Goal: Information Seeking & Learning: Learn about a topic

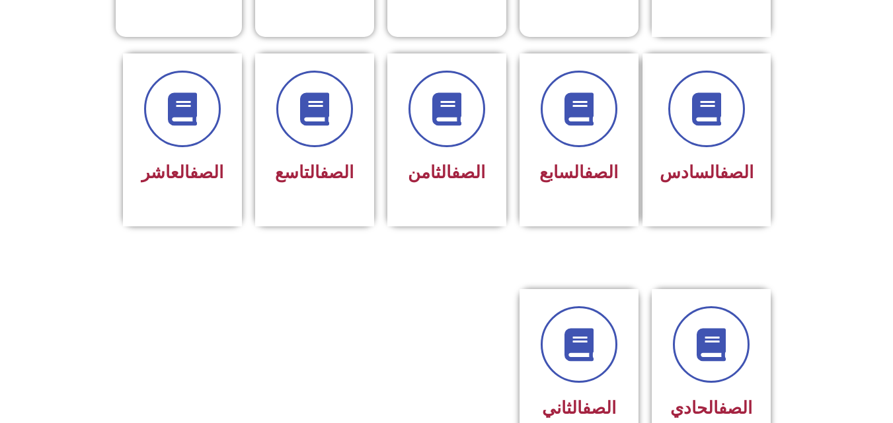
scroll to position [532, 0]
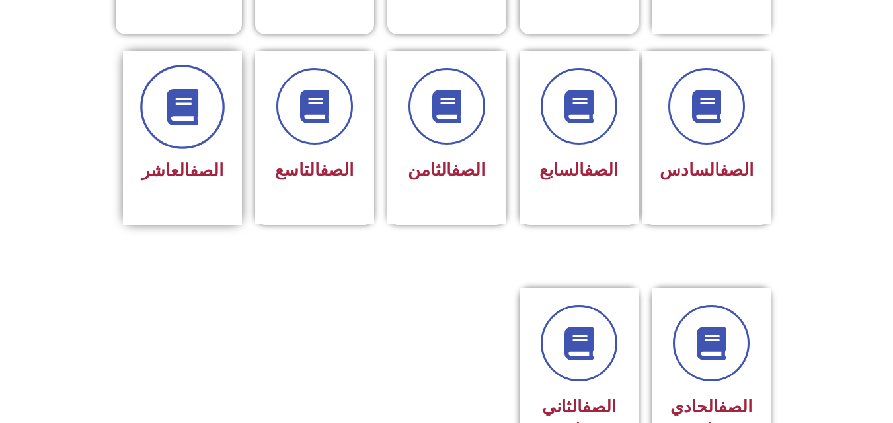
click at [173, 94] on icon at bounding box center [182, 107] width 36 height 36
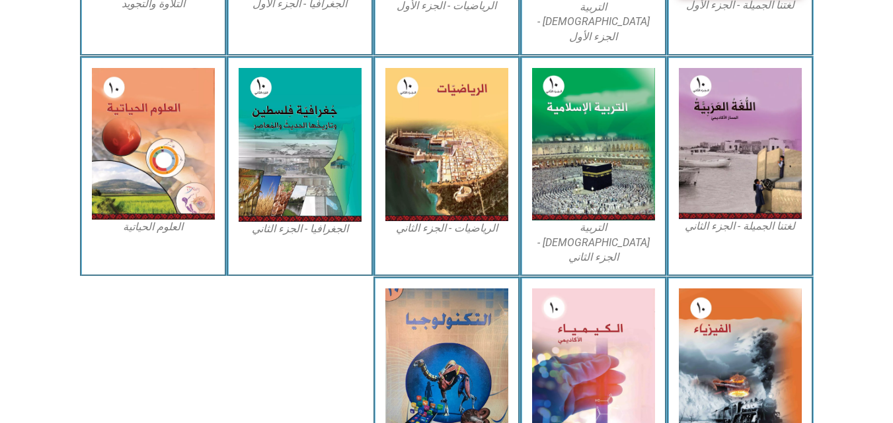
scroll to position [647, 0]
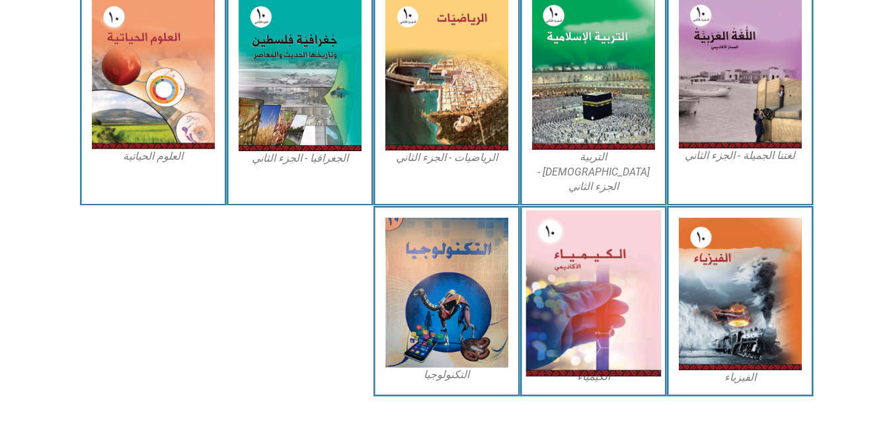
click at [580, 251] on img at bounding box center [592, 294] width 135 height 166
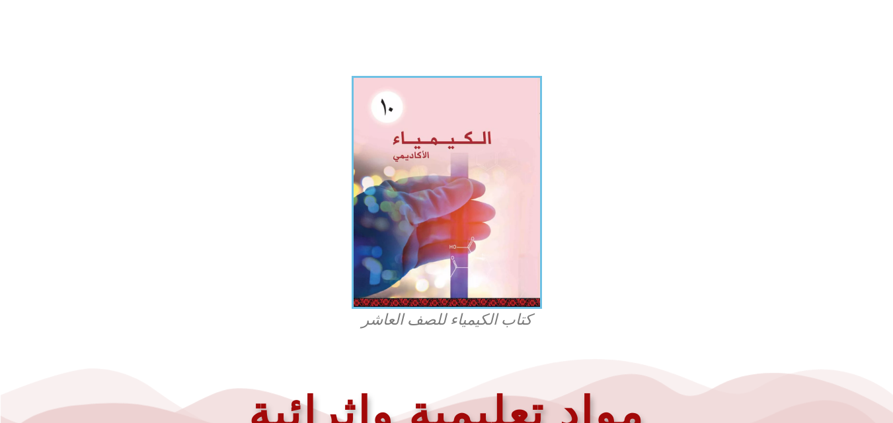
scroll to position [317, 0]
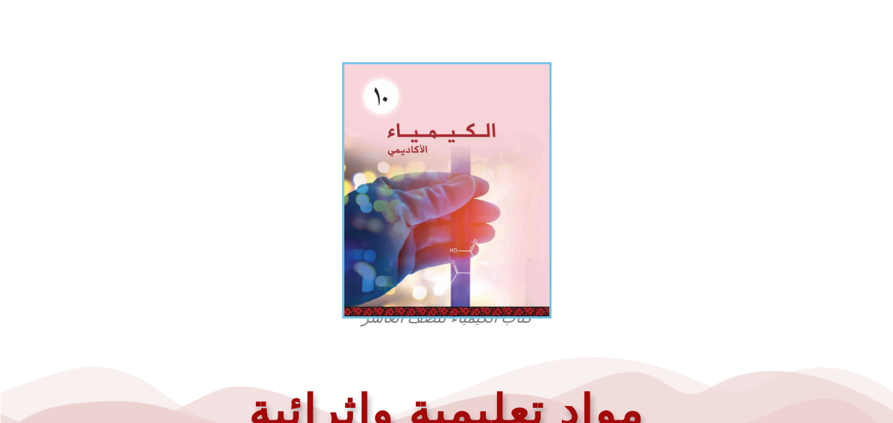
click at [447, 180] on img at bounding box center [446, 190] width 209 height 257
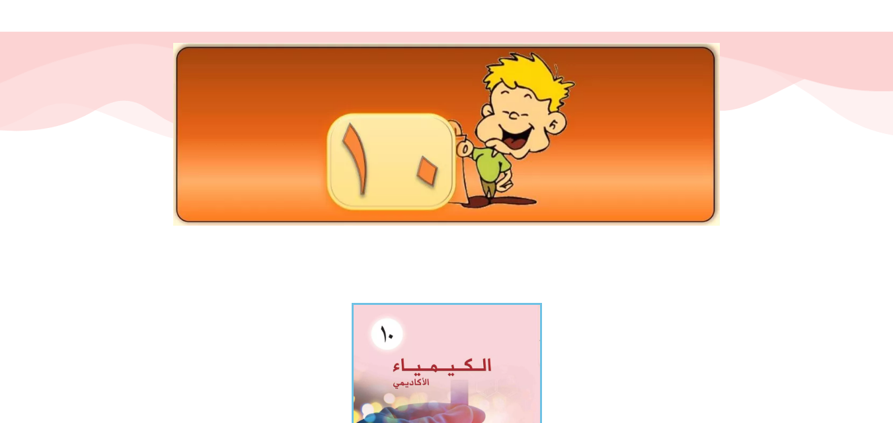
scroll to position [327, 0]
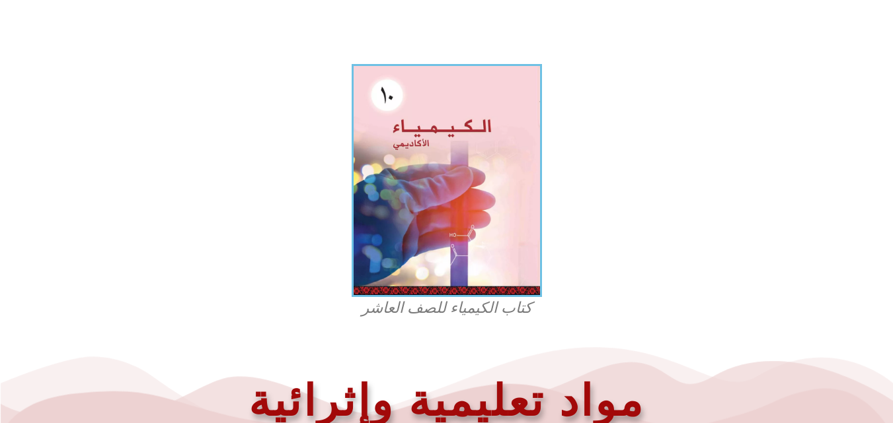
drag, startPoint x: 462, startPoint y: 157, endPoint x: 729, endPoint y: 257, distance: 285.8
click at [729, 257] on section "كتاب الكيمياء للصف العاشر" at bounding box center [446, 191] width 893 height 269
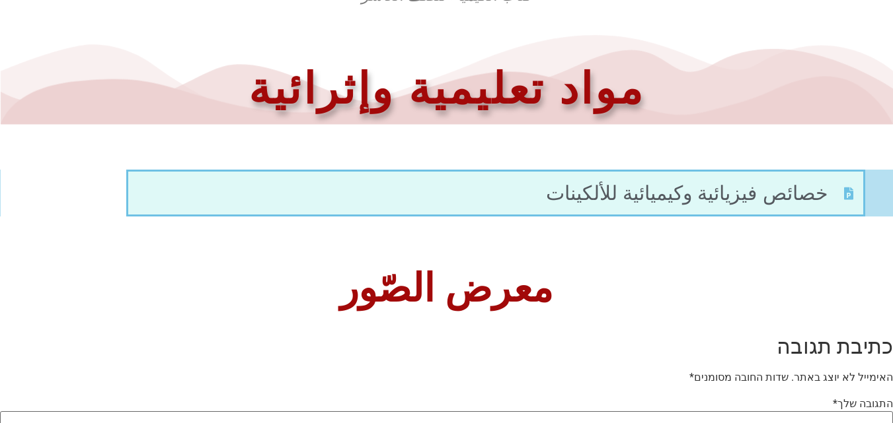
scroll to position [609, 0]
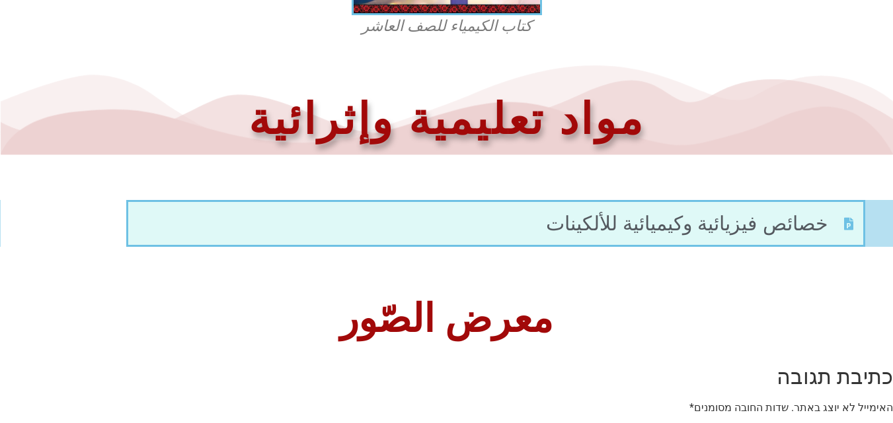
click at [768, 223] on span "خصائص فيزيائية وكيميائية للألكينات" at bounding box center [688, 224] width 285 height 30
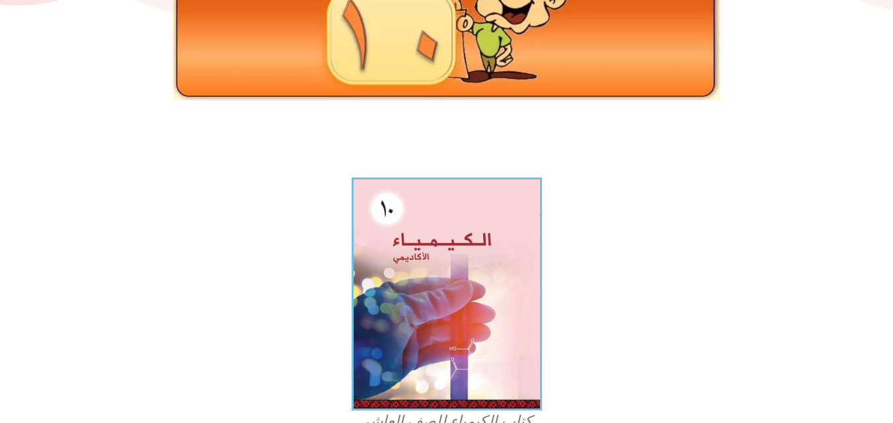
scroll to position [197, 0]
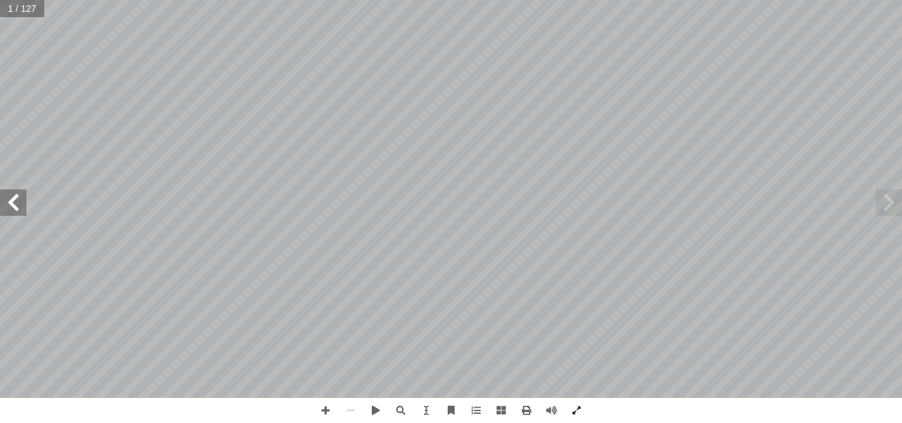
click at [888, 203] on span at bounding box center [889, 203] width 26 height 26
click at [888, 205] on span at bounding box center [889, 203] width 26 height 26
click at [15, 205] on span at bounding box center [13, 203] width 26 height 26
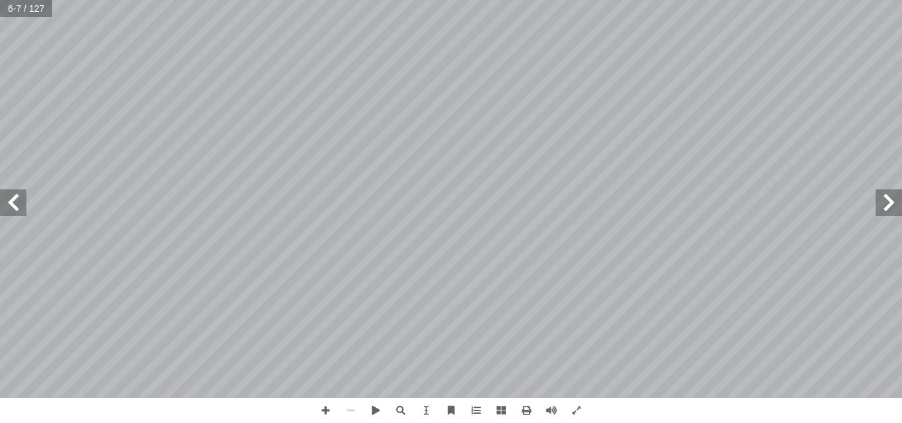
click at [890, 202] on span at bounding box center [889, 203] width 26 height 26
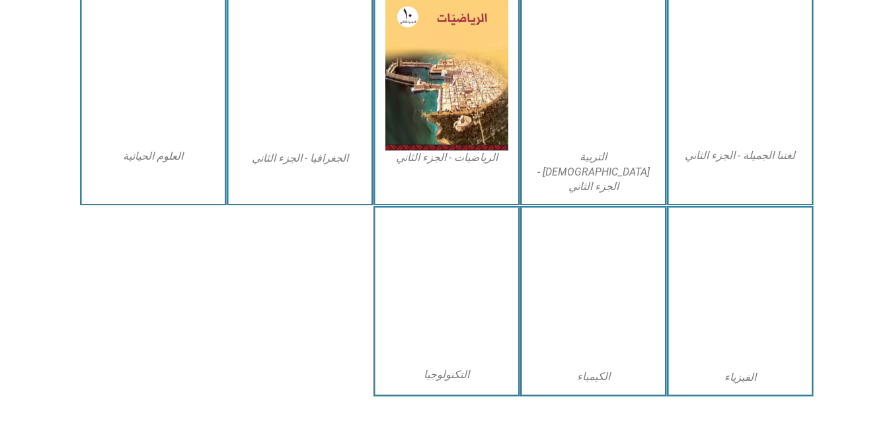
scroll to position [647, 0]
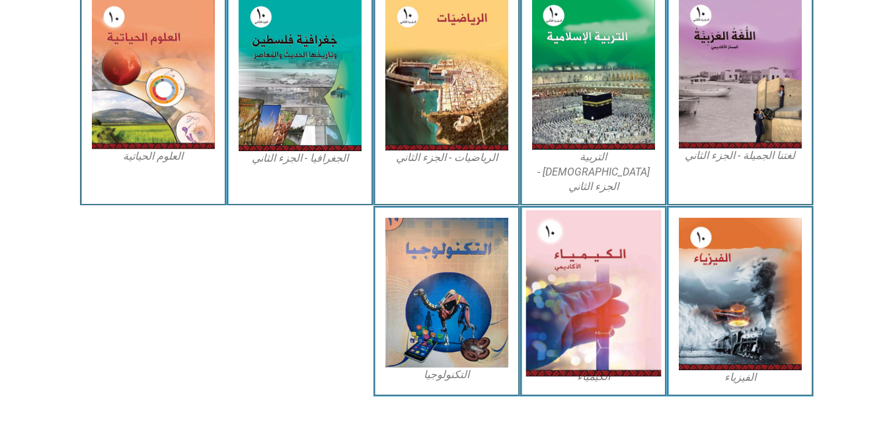
click at [581, 230] on img at bounding box center [592, 294] width 135 height 166
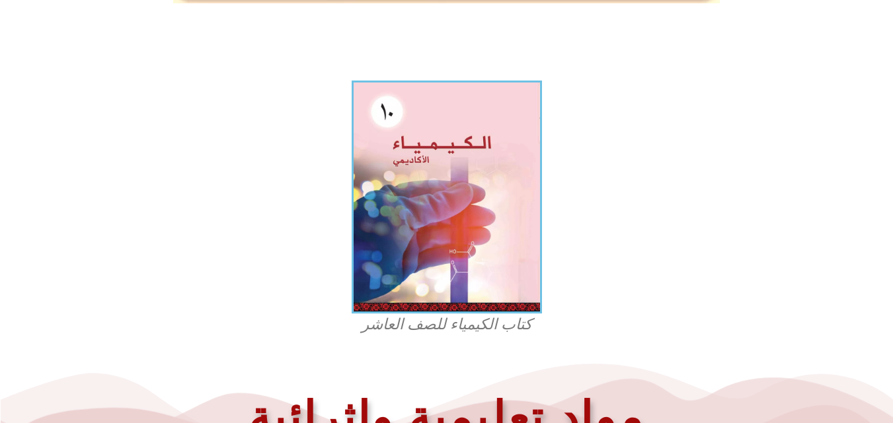
scroll to position [312, 0]
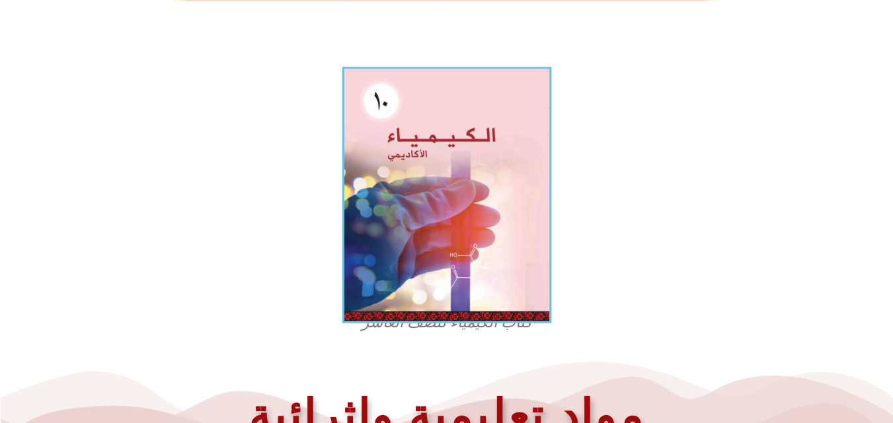
click at [441, 157] on img at bounding box center [446, 195] width 209 height 257
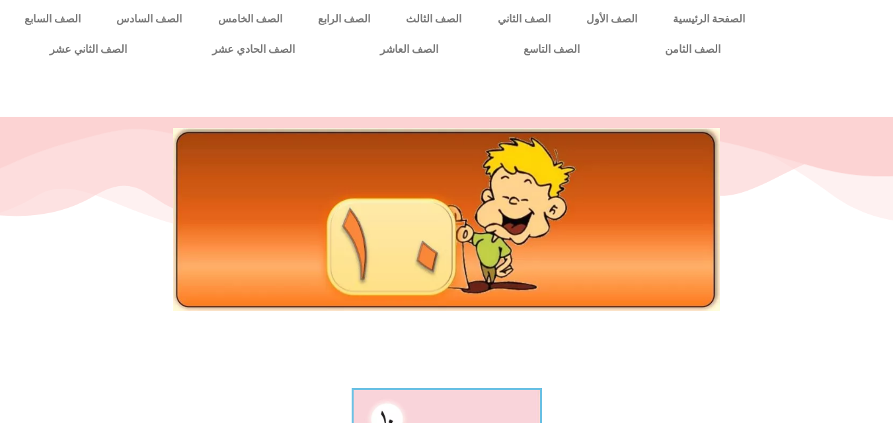
scroll to position [0, 0]
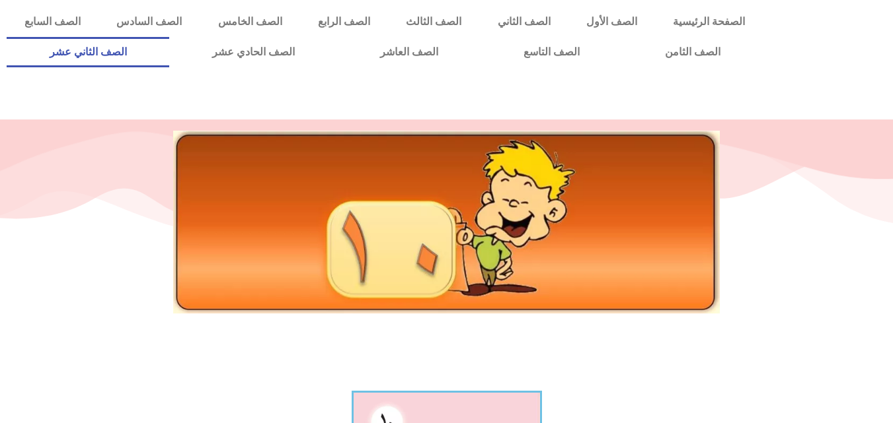
click at [159, 53] on link "الصف الثاني عشر" at bounding box center [88, 52] width 163 height 30
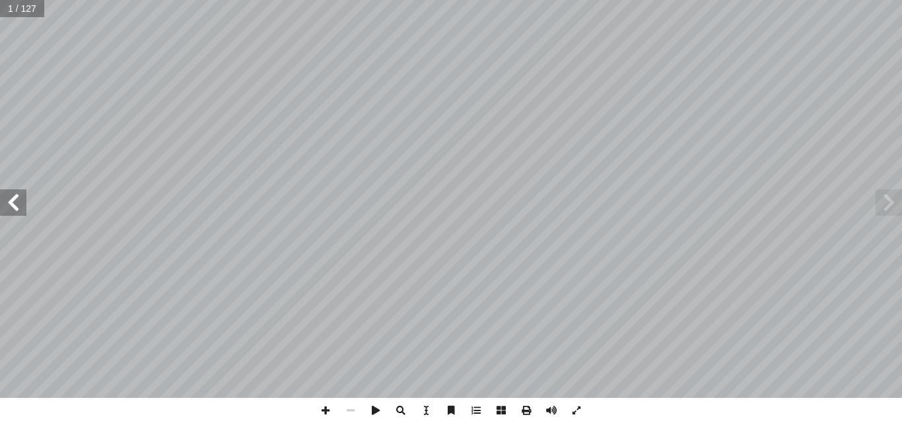
click at [893, 208] on span at bounding box center [889, 203] width 26 height 26
click at [577, 408] on span at bounding box center [576, 410] width 25 height 25
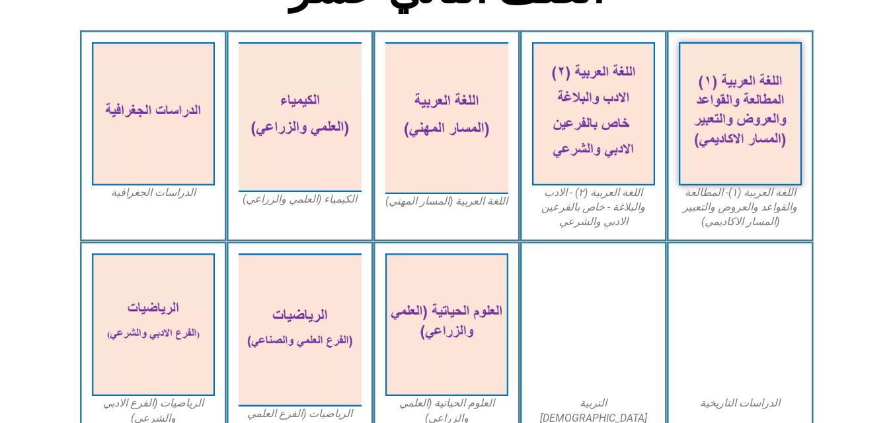
scroll to position [377, 0]
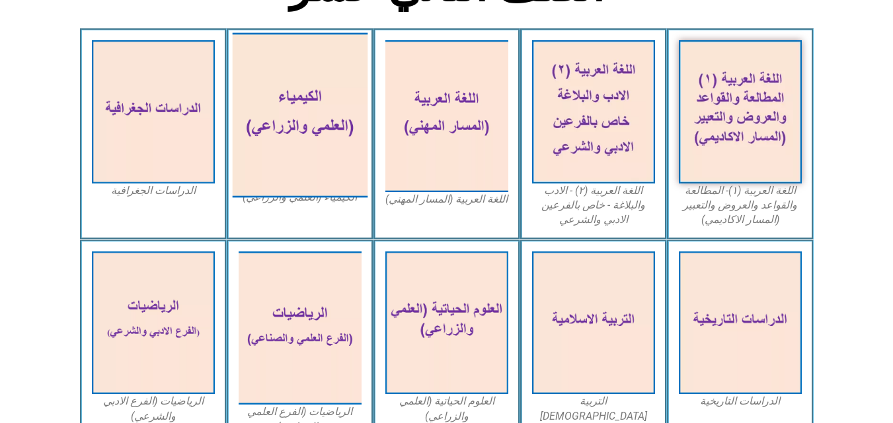
click at [291, 100] on img at bounding box center [299, 115] width 135 height 165
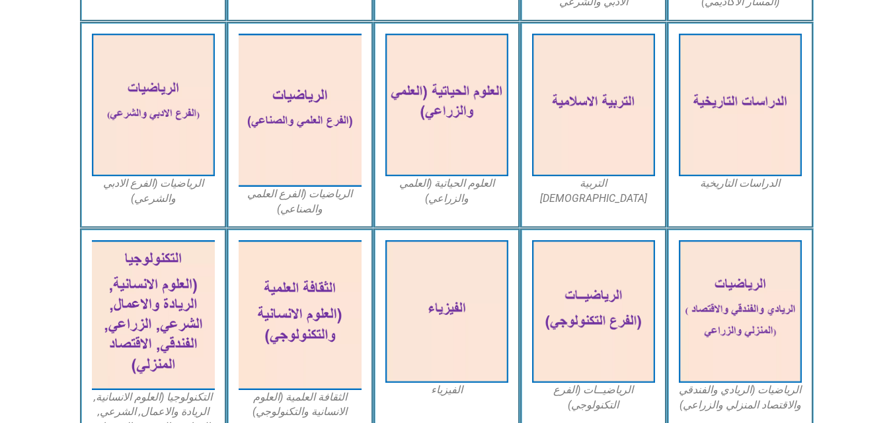
scroll to position [605, 0]
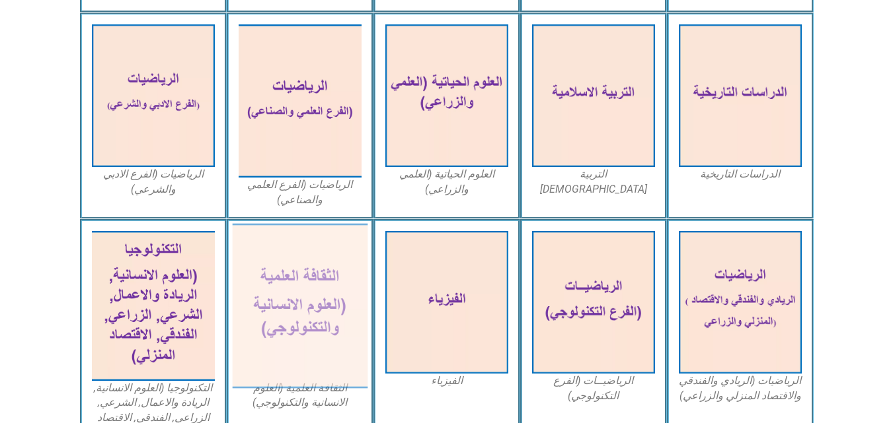
click at [303, 306] on img at bounding box center [299, 306] width 135 height 165
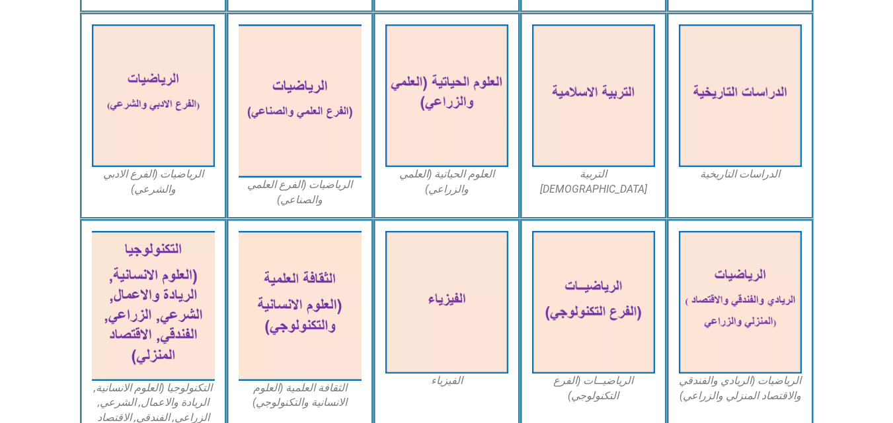
drag, startPoint x: 303, startPoint y: 309, endPoint x: 860, endPoint y: 140, distance: 582.7
click at [860, 140] on section "الدراسات التاريخية التربية [DEMOGRAPHIC_DATA] العلوم الحياتية (العلمي والزراعي)…" at bounding box center [446, 116] width 893 height 207
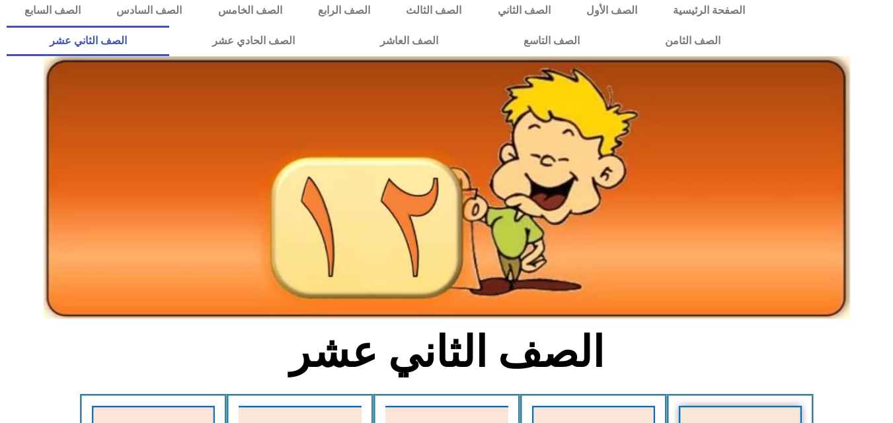
scroll to position [5, 0]
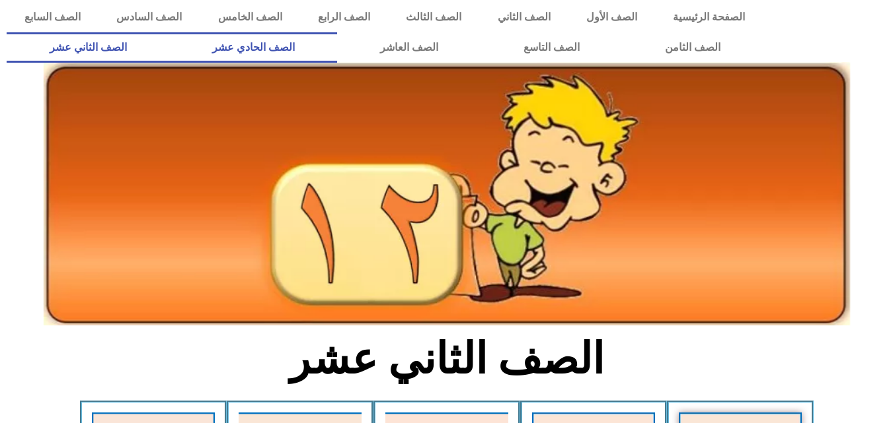
click at [337, 42] on link "الصف الحادي عشر" at bounding box center [253, 47] width 168 height 30
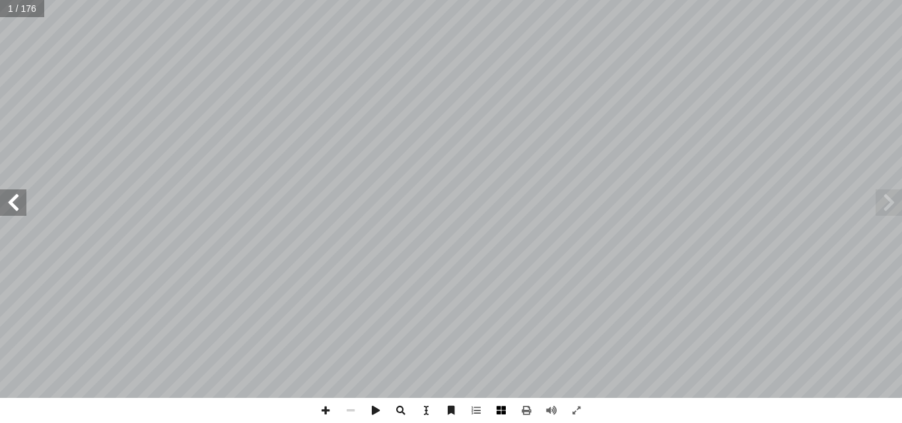
click at [499, 410] on span at bounding box center [501, 410] width 25 height 25
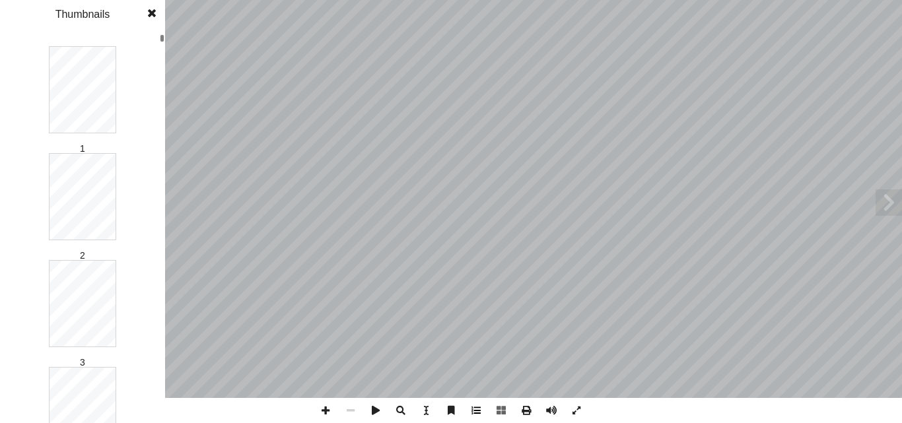
click at [472, 408] on span at bounding box center [476, 410] width 25 height 25
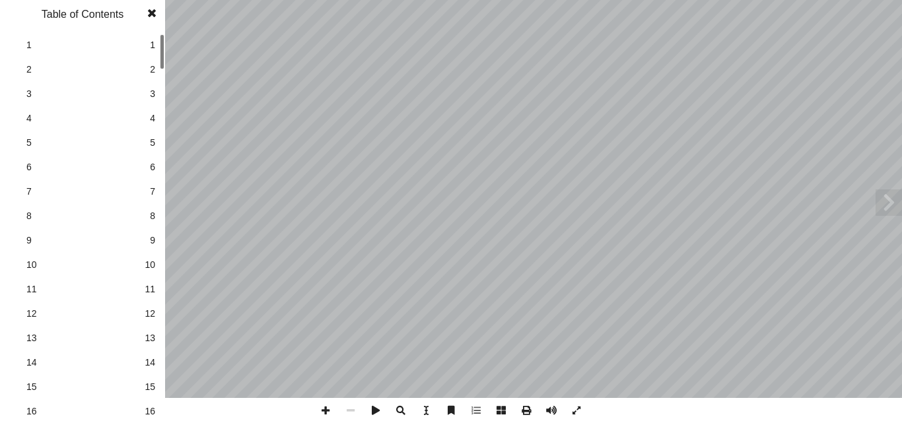
click at [150, 11] on span at bounding box center [152, 13] width 24 height 26
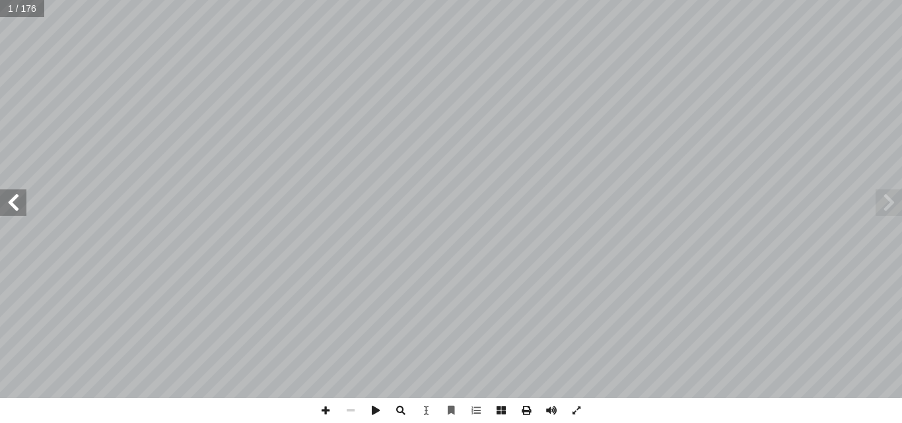
drag, startPoint x: 429, startPoint y: 402, endPoint x: 17, endPoint y: 198, distance: 459.4
click at [17, 198] on span at bounding box center [13, 203] width 26 height 26
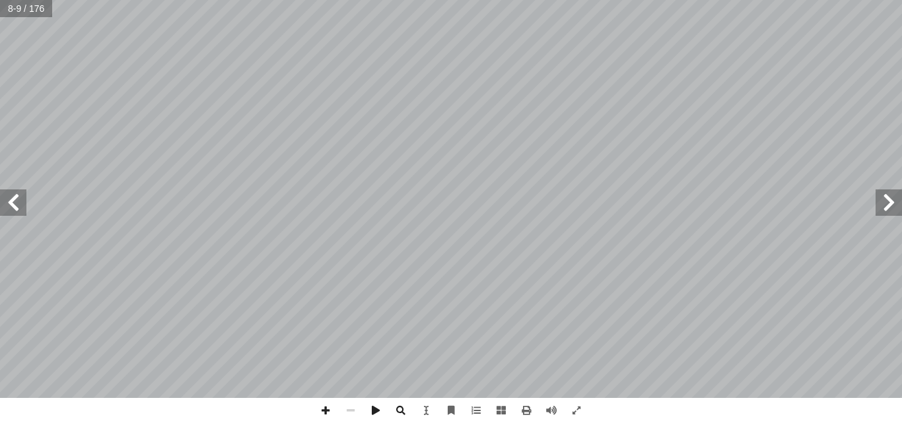
click at [889, 211] on span at bounding box center [889, 203] width 26 height 26
click at [893, 202] on span at bounding box center [889, 203] width 26 height 26
click at [17, 205] on span at bounding box center [13, 203] width 26 height 26
click at [17, 198] on span at bounding box center [13, 203] width 26 height 26
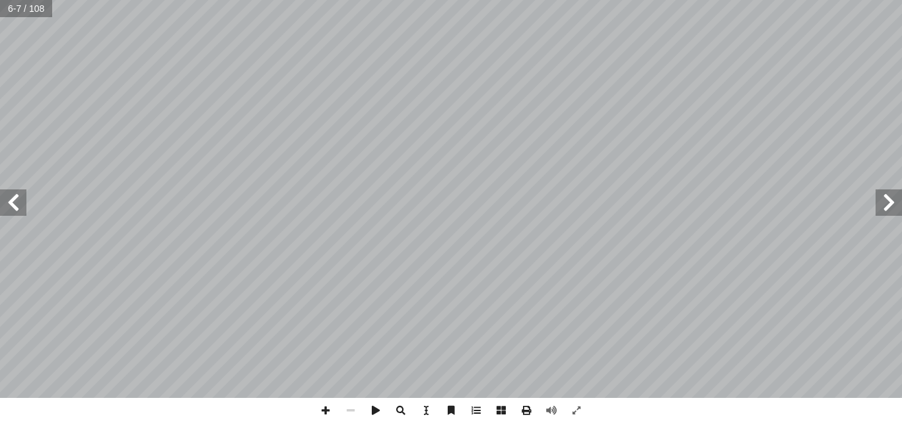
click at [11, 204] on span at bounding box center [13, 203] width 26 height 26
click at [37, 10] on input "text" at bounding box center [31, 8] width 63 height 17
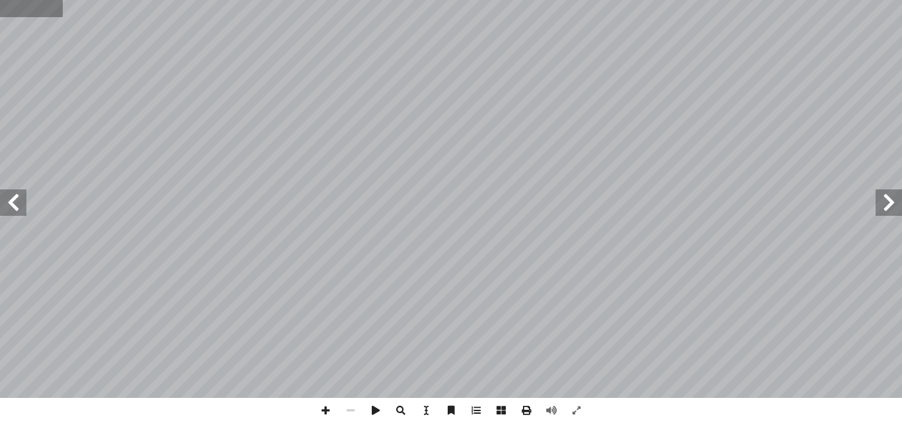
click at [44, 13] on input "text" at bounding box center [31, 8] width 63 height 17
type input "**"
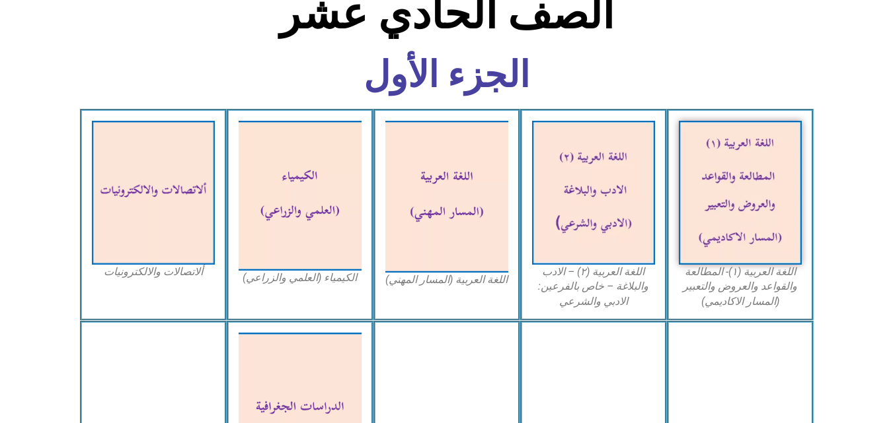
scroll to position [353, 0]
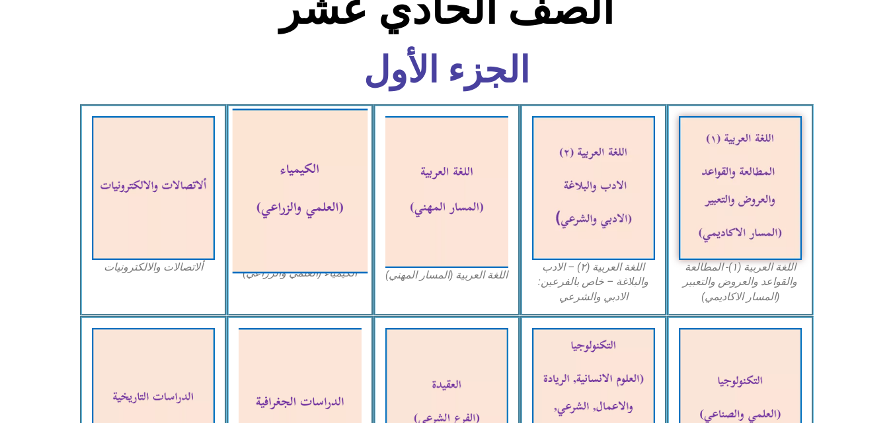
click at [306, 188] on img at bounding box center [299, 190] width 135 height 165
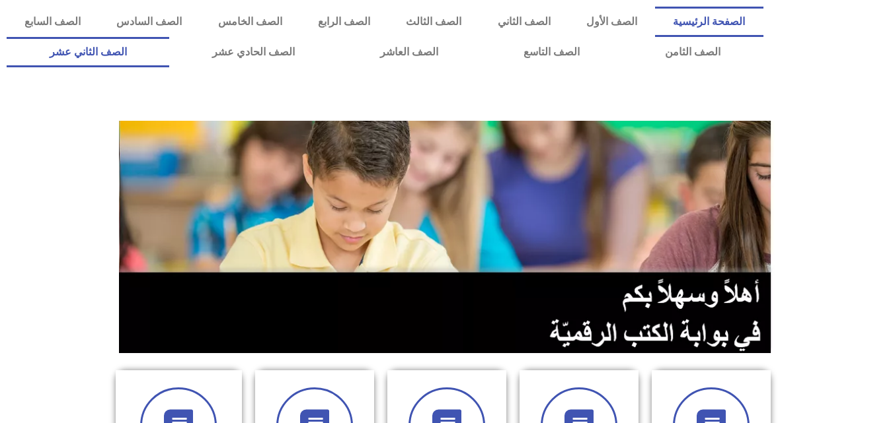
click at [131, 48] on link "الصف الثاني عشر" at bounding box center [88, 52] width 163 height 30
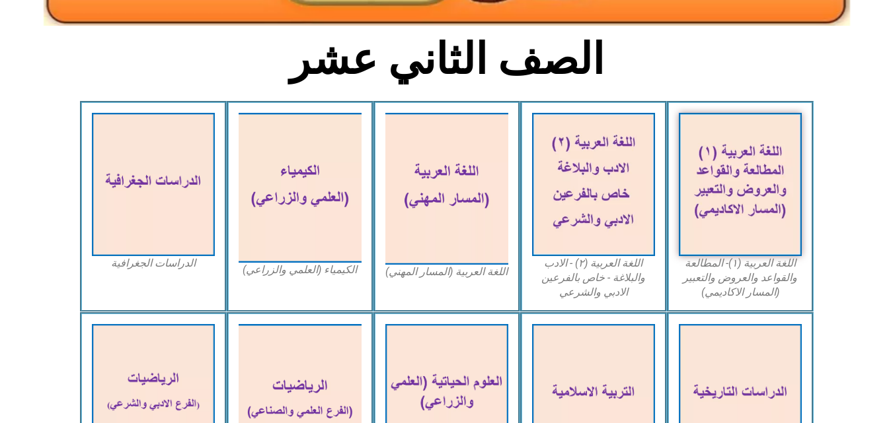
scroll to position [330, 0]
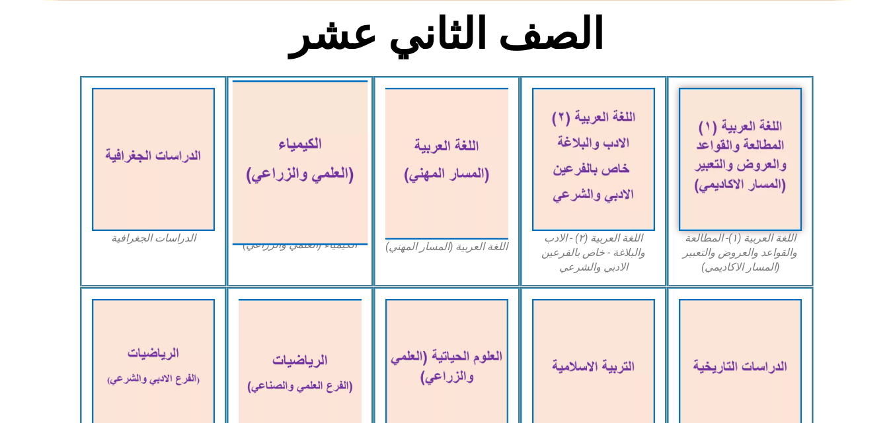
click at [305, 180] on img at bounding box center [299, 163] width 135 height 165
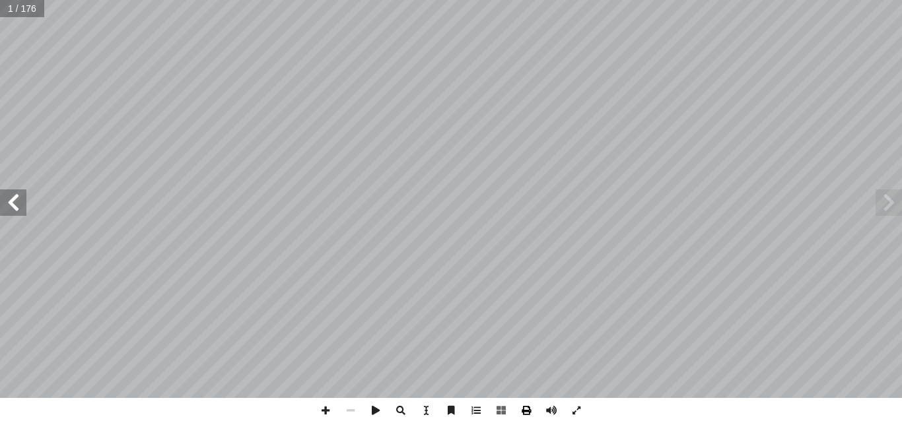
click at [527, 406] on span at bounding box center [526, 410] width 25 height 25
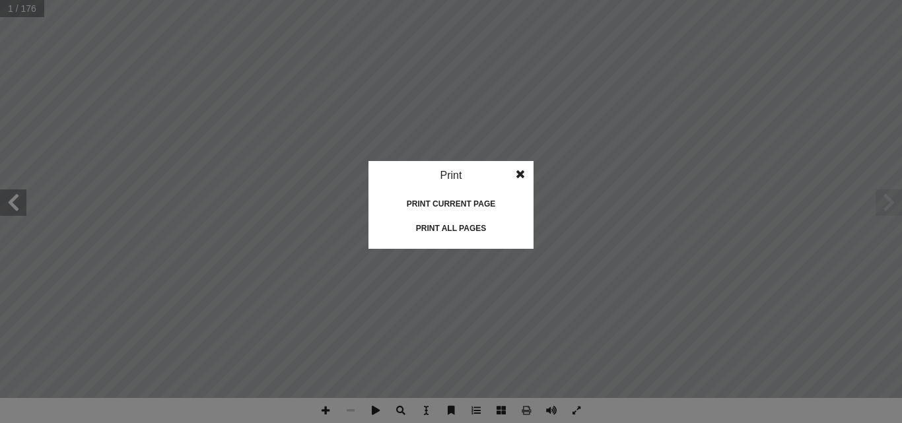
click at [519, 173] on span at bounding box center [521, 174] width 24 height 26
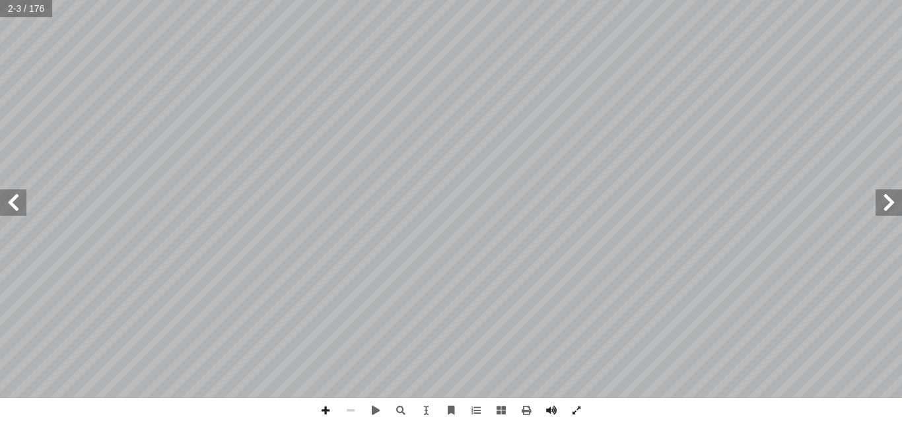
click at [890, 202] on span at bounding box center [889, 203] width 26 height 26
click at [504, 408] on span at bounding box center [501, 410] width 25 height 25
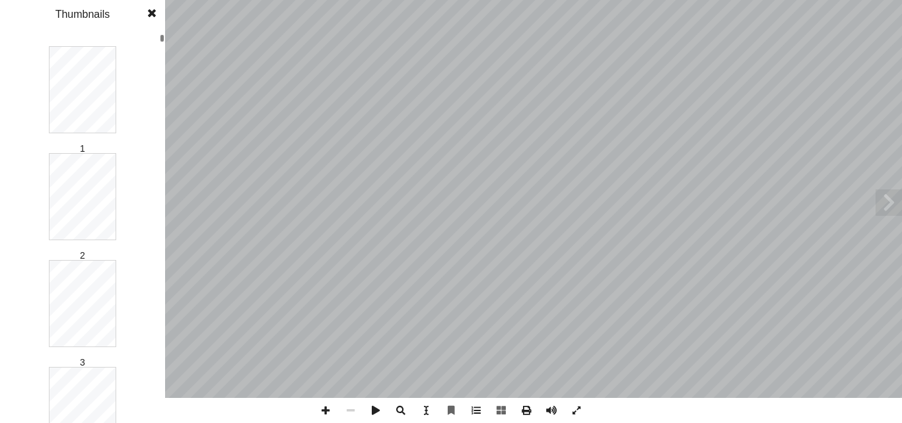
click at [151, 12] on span at bounding box center [152, 13] width 24 height 26
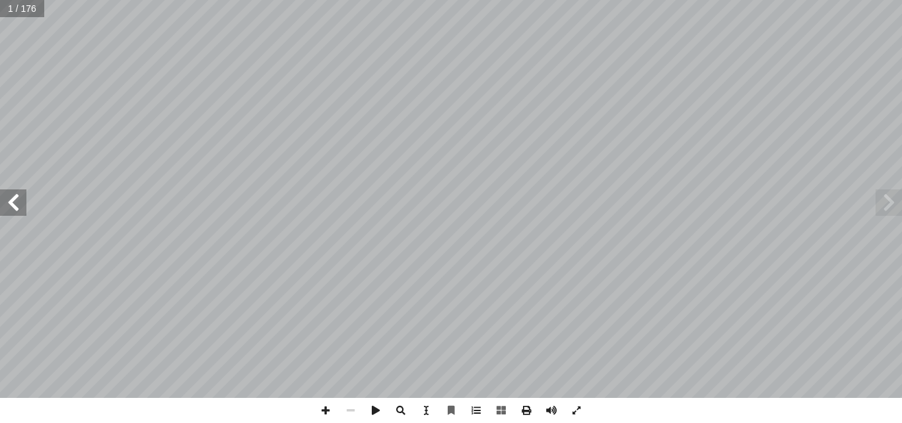
click at [18, 205] on span at bounding box center [13, 203] width 26 height 26
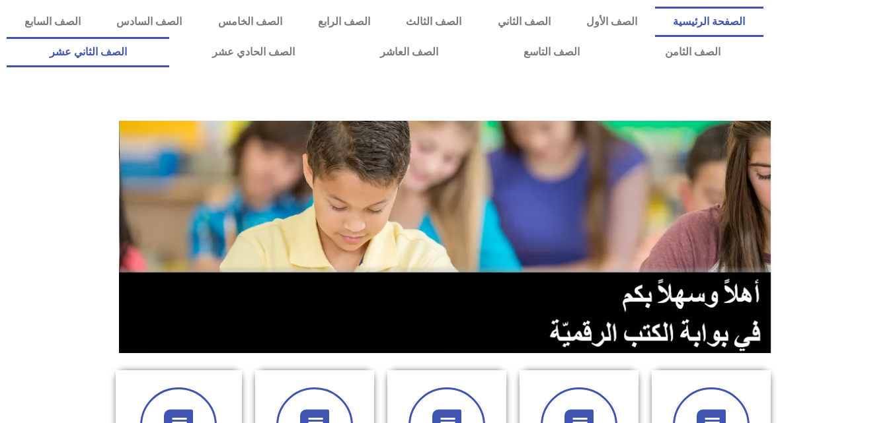
click at [137, 59] on link "الصف الثاني عشر" at bounding box center [88, 52] width 163 height 30
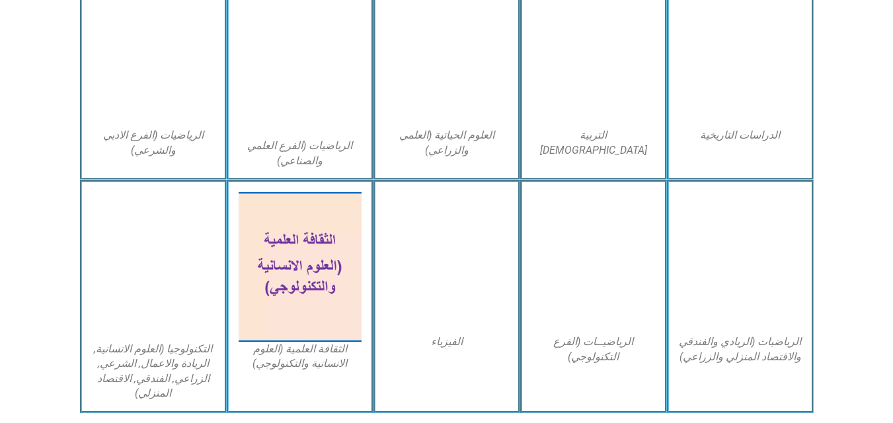
scroll to position [659, 0]
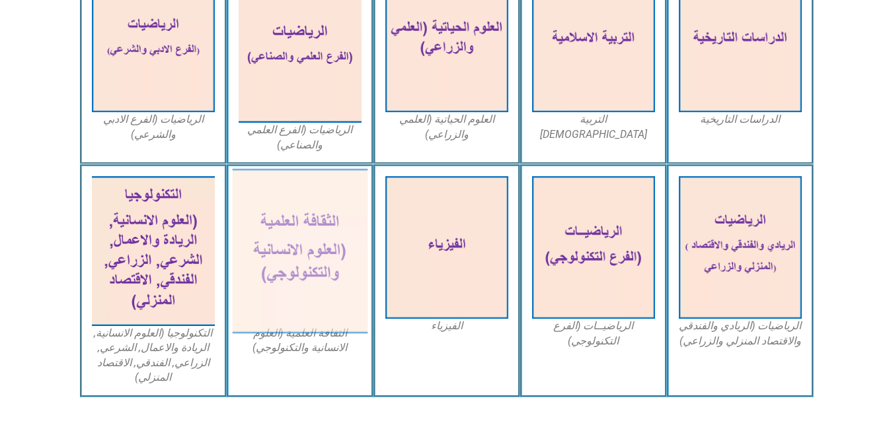
click at [301, 250] on img at bounding box center [299, 251] width 135 height 165
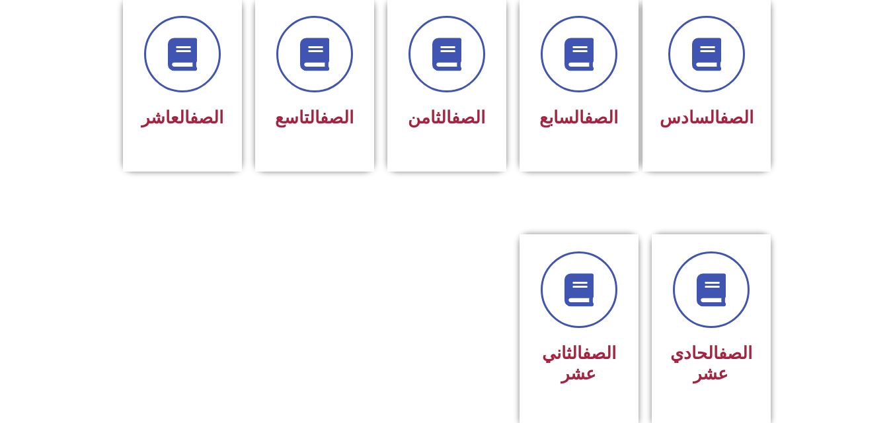
scroll to position [587, 0]
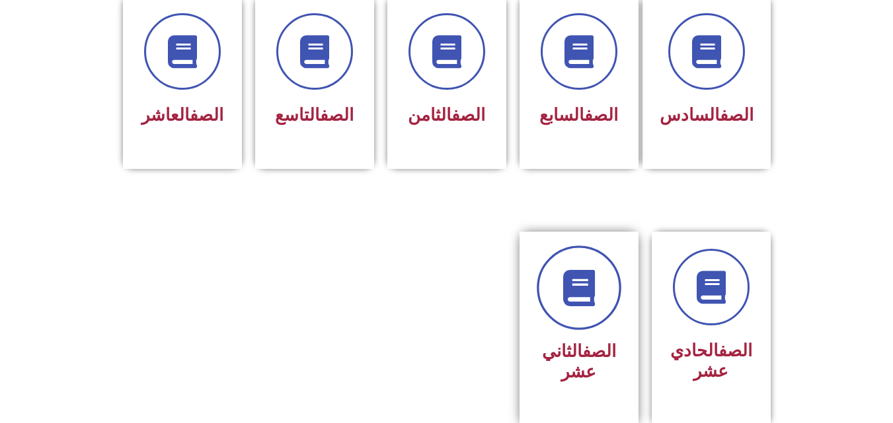
click at [593, 270] on icon at bounding box center [578, 288] width 36 height 36
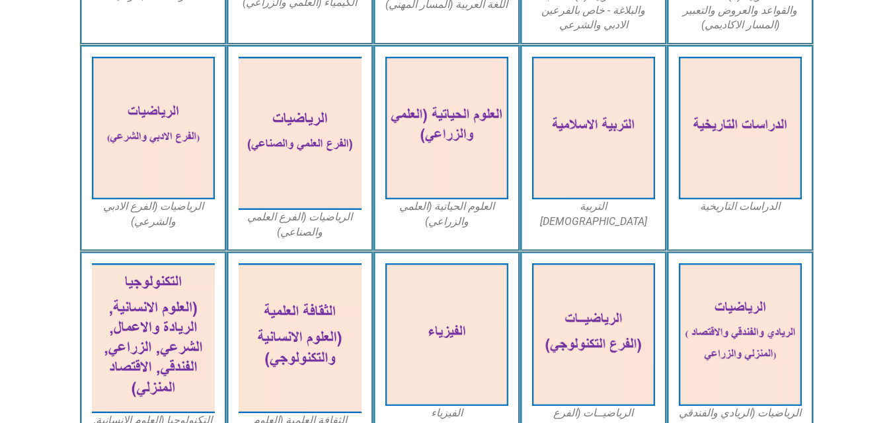
scroll to position [577, 0]
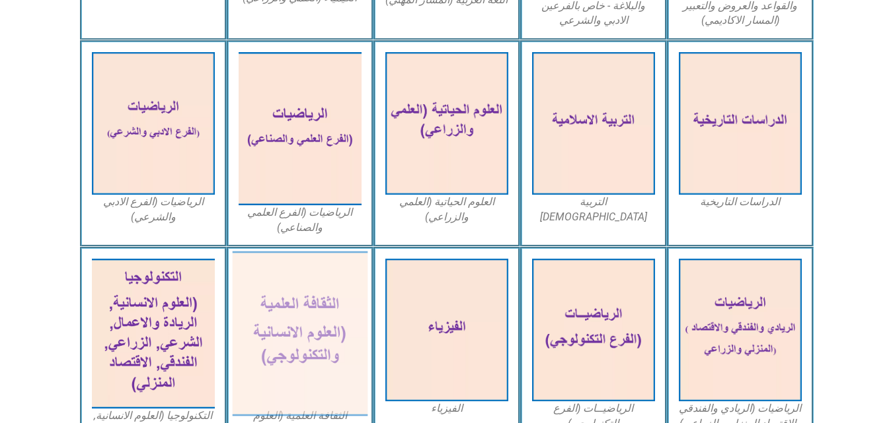
click at [314, 319] on img at bounding box center [299, 334] width 135 height 165
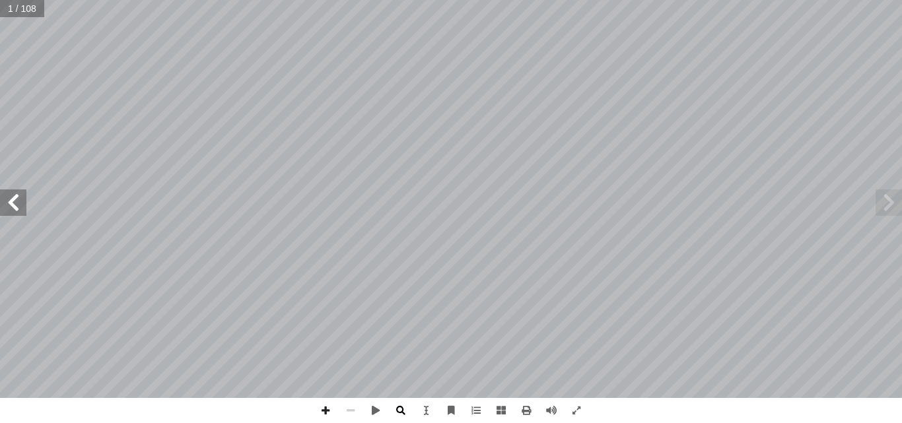
click at [396, 407] on span at bounding box center [400, 410] width 25 height 25
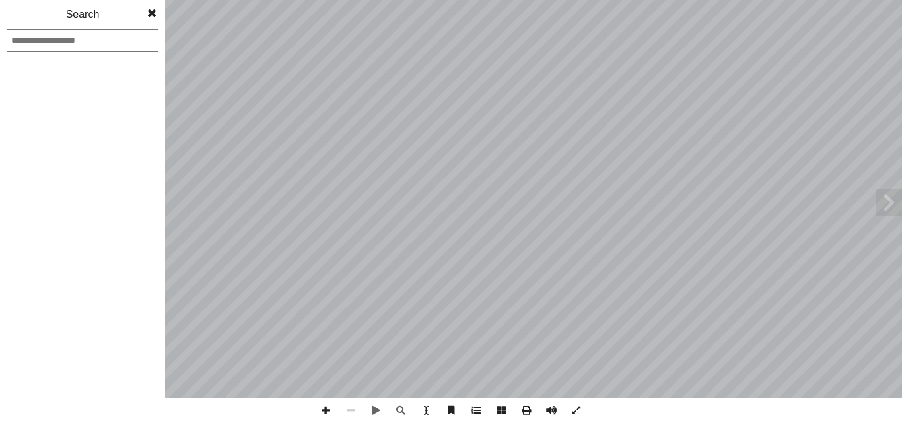
click at [153, 11] on span at bounding box center [152, 13] width 24 height 26
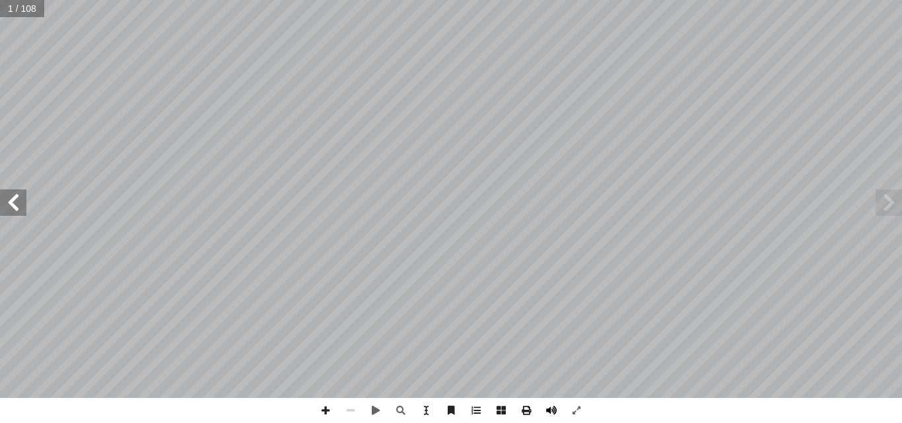
click at [552, 410] on span at bounding box center [551, 410] width 25 height 25
click at [552, 412] on span at bounding box center [551, 410] width 25 height 25
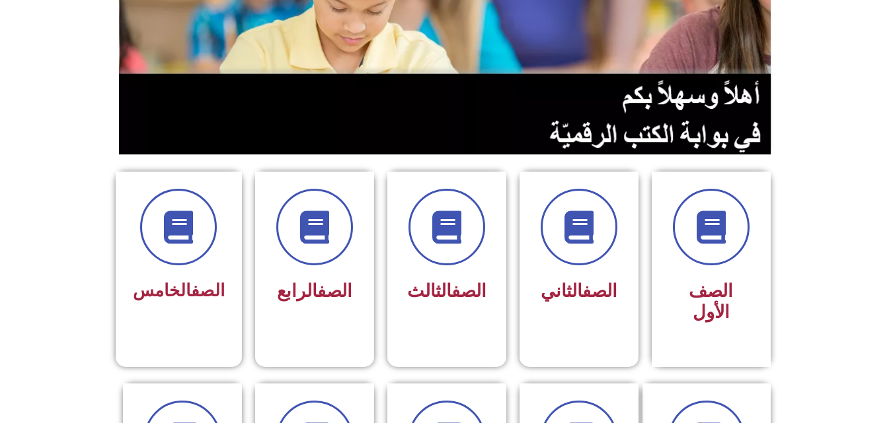
scroll to position [196, 0]
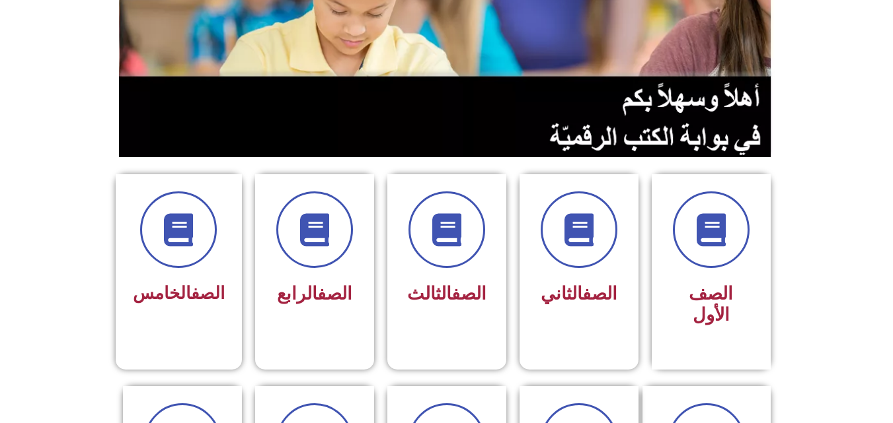
drag, startPoint x: 885, startPoint y: 132, endPoint x: 890, endPoint y: 51, distance: 81.4
click at [890, 51] on section at bounding box center [446, 41] width 893 height 252
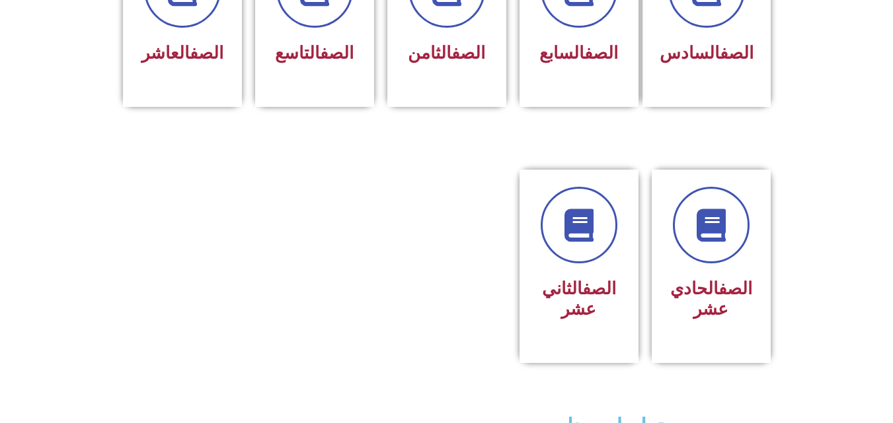
scroll to position [661, 0]
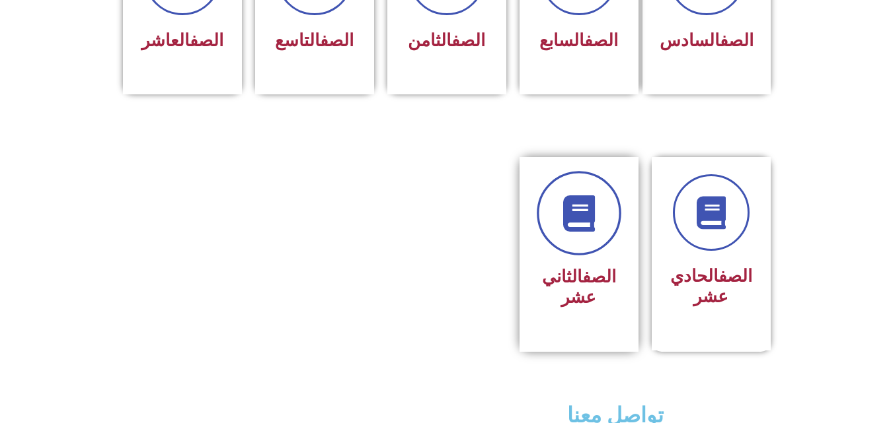
click at [587, 196] on icon at bounding box center [578, 214] width 36 height 36
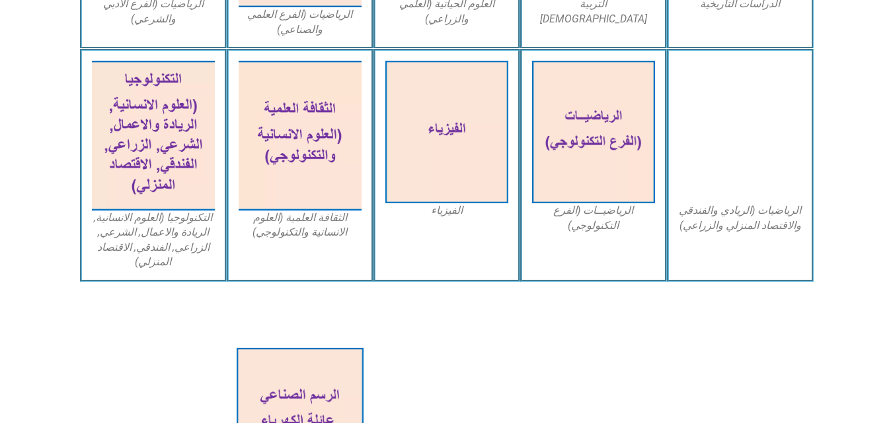
scroll to position [773, 0]
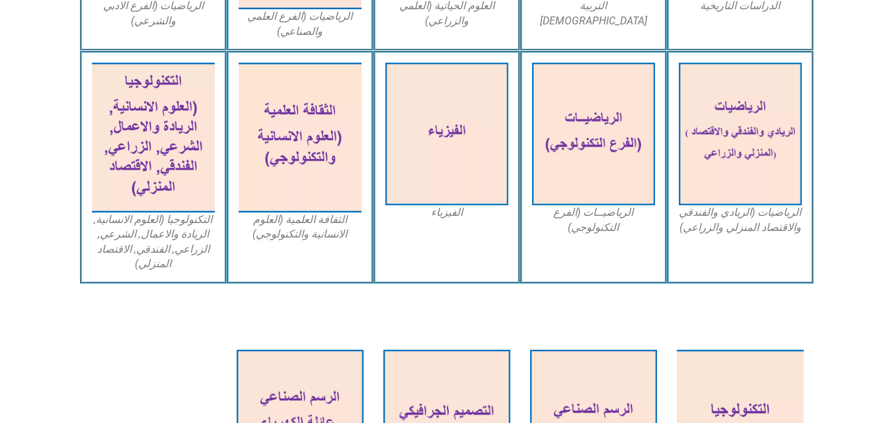
drag, startPoint x: 300, startPoint y: 143, endPoint x: 634, endPoint y: 309, distance: 373.5
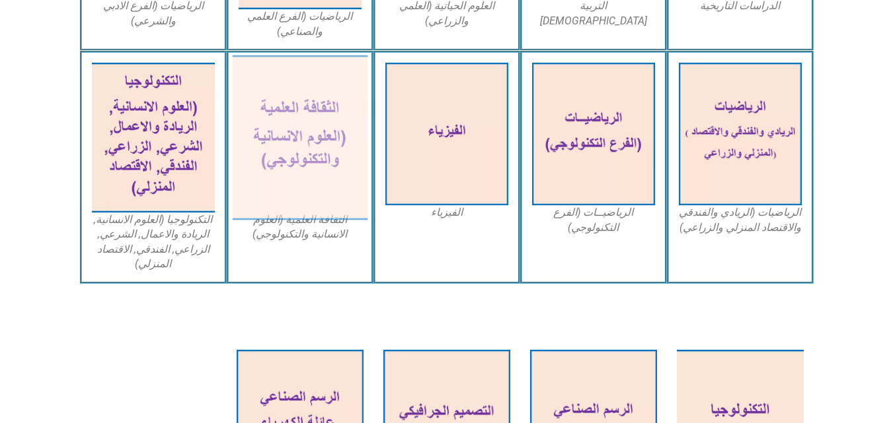
click at [308, 153] on img at bounding box center [299, 137] width 135 height 165
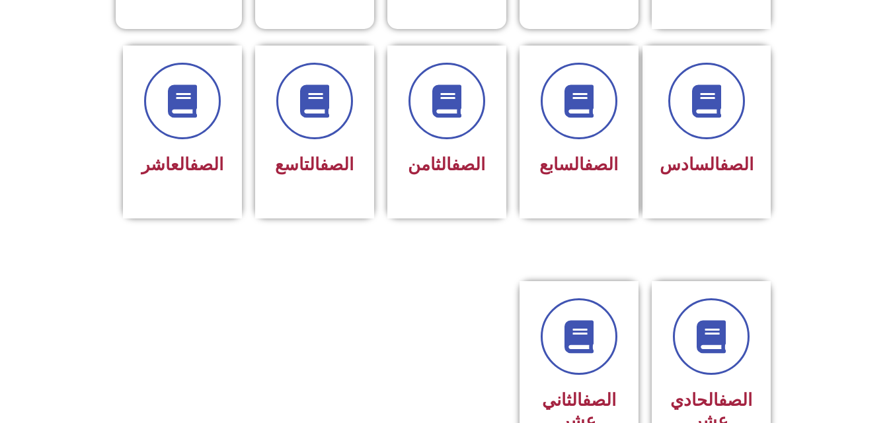
scroll to position [674, 0]
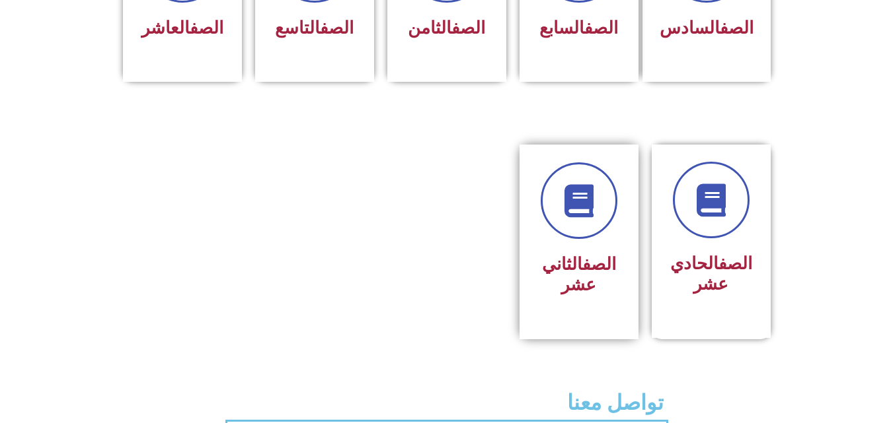
click at [577, 219] on div "الصف الثاني عشر" at bounding box center [578, 232] width 83 height 139
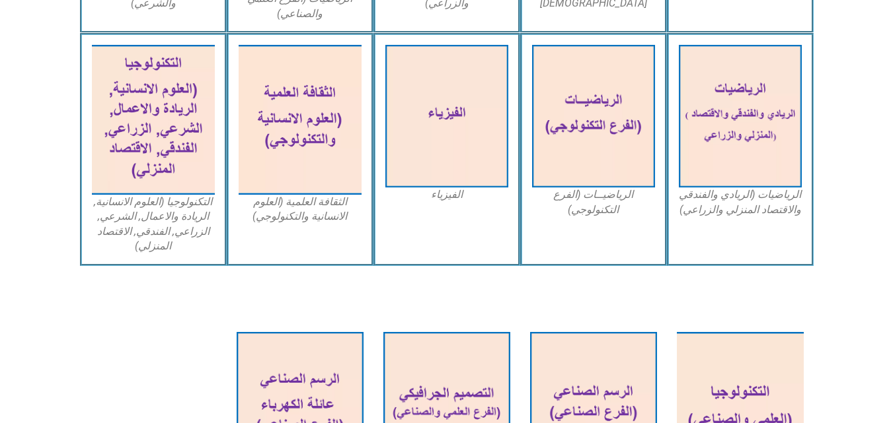
scroll to position [729, 0]
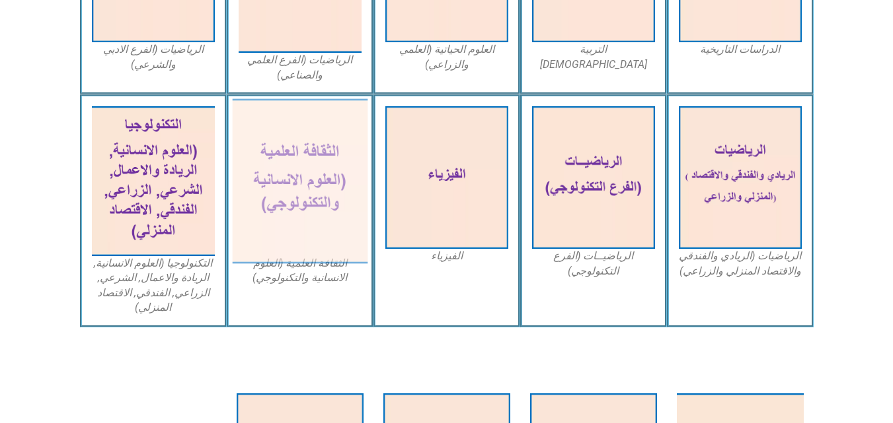
click at [316, 169] on img at bounding box center [299, 181] width 135 height 165
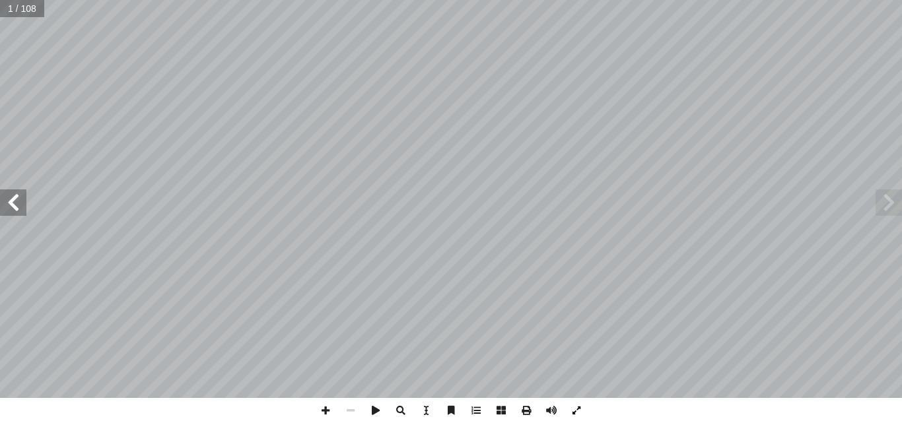
click at [579, 409] on span at bounding box center [576, 410] width 25 height 25
click at [497, 409] on span at bounding box center [501, 410] width 25 height 25
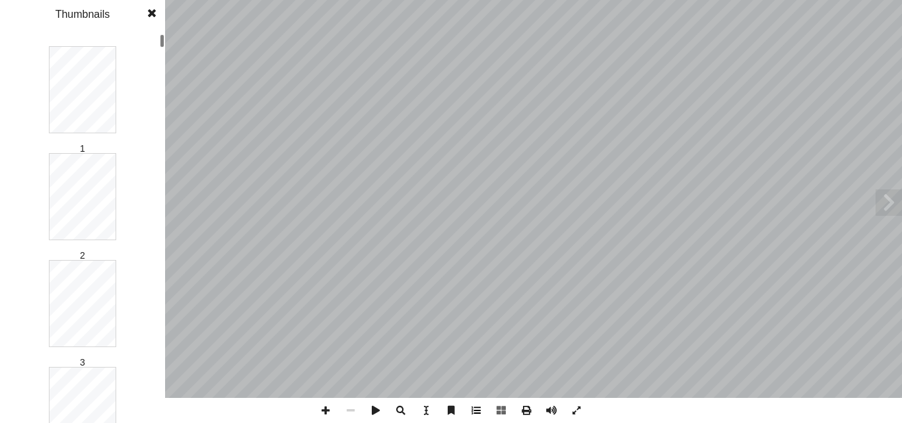
click at [477, 407] on span at bounding box center [476, 410] width 25 height 25
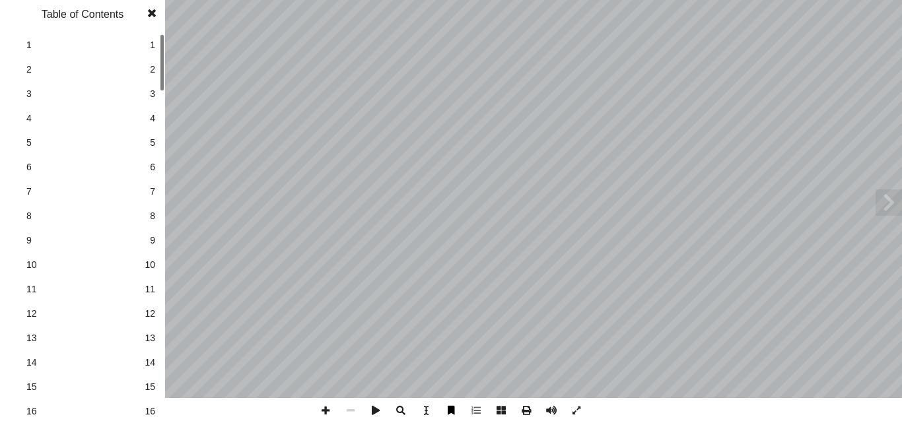
click at [454, 407] on span at bounding box center [451, 410] width 25 height 25
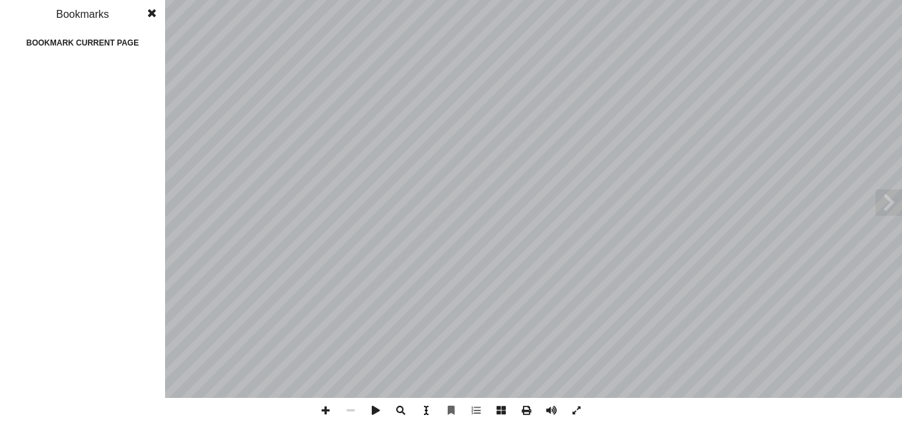
click at [429, 407] on span at bounding box center [426, 410] width 25 height 25
click at [400, 409] on span at bounding box center [400, 410] width 25 height 25
click at [151, 11] on span at bounding box center [152, 13] width 24 height 26
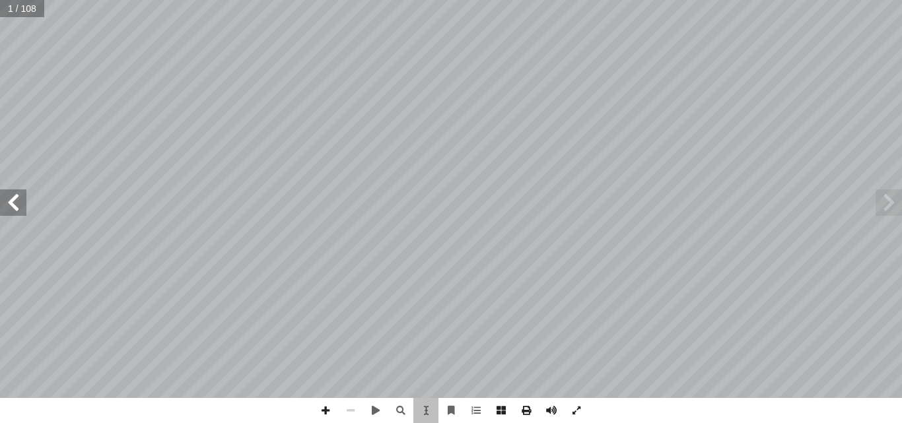
click at [22, 202] on span at bounding box center [13, 203] width 26 height 26
click at [324, 412] on span at bounding box center [325, 410] width 25 height 25
click at [354, 406] on span at bounding box center [350, 410] width 25 height 25
click at [349, 412] on span at bounding box center [350, 410] width 25 height 25
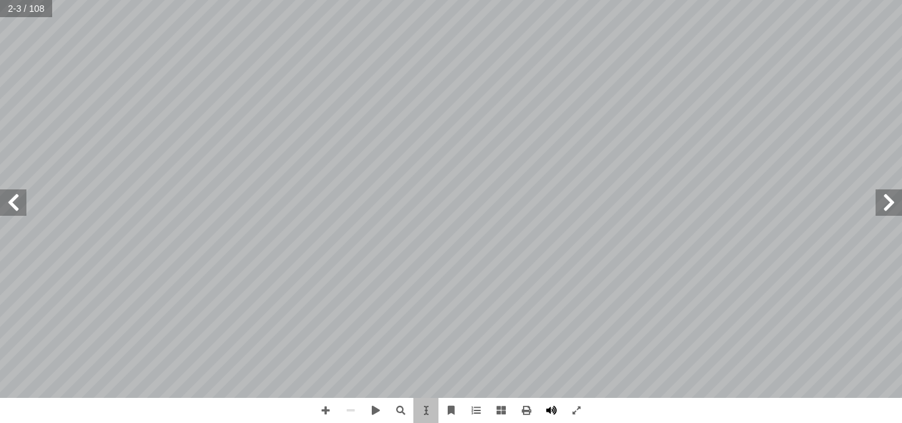
click at [554, 408] on span at bounding box center [551, 410] width 25 height 25
click at [503, 410] on span at bounding box center [501, 410] width 25 height 25
click at [422, 410] on span at bounding box center [426, 410] width 25 height 25
click at [427, 411] on span at bounding box center [426, 410] width 25 height 25
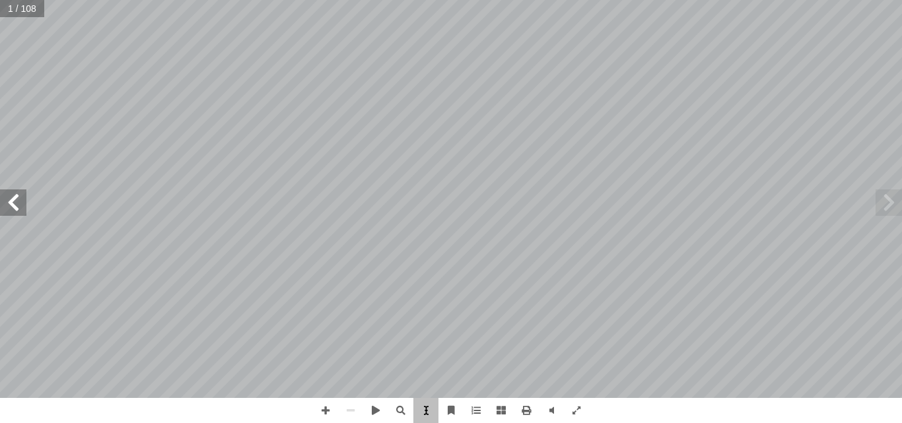
click at [427, 411] on span at bounding box center [426, 410] width 25 height 25
click at [425, 411] on span at bounding box center [426, 410] width 25 height 25
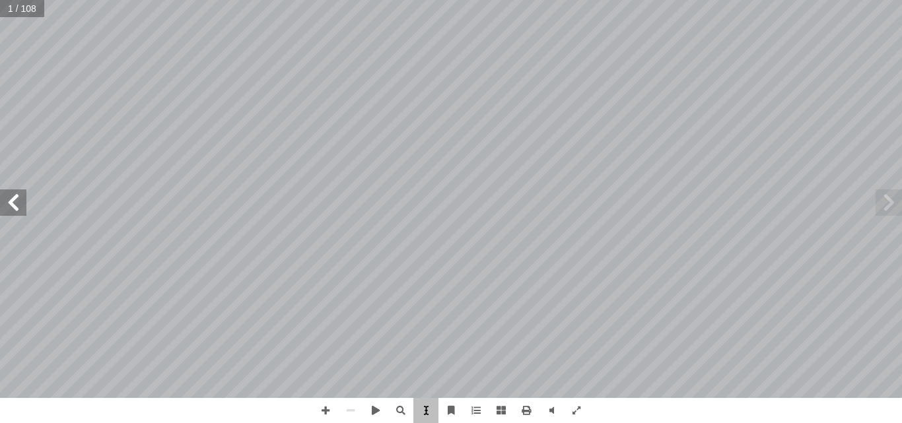
click at [425, 414] on span at bounding box center [426, 410] width 25 height 25
click at [426, 408] on span at bounding box center [426, 410] width 25 height 25
click at [580, 144] on div "الثقافة العلمية نسانية والتكنولوجي إ العلوم ال� ) ً .د. عفيف زيدان (منسقا أ ا ح…" at bounding box center [450, 199] width 277 height 359
click at [427, 414] on span at bounding box center [426, 410] width 25 height 25
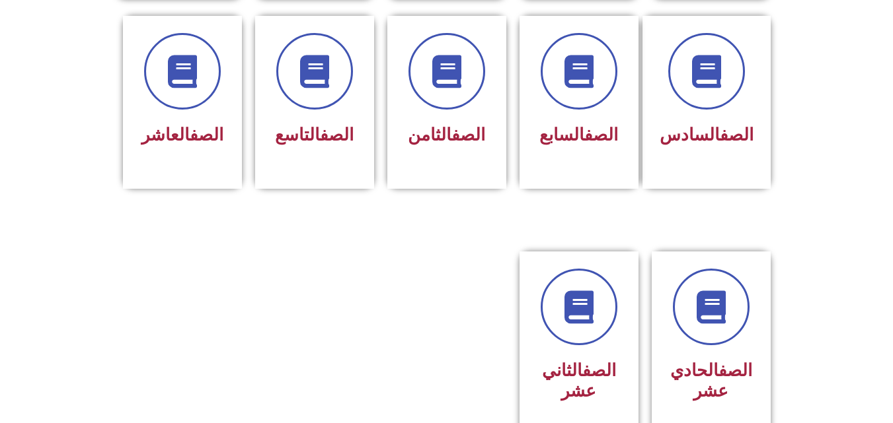
scroll to position [569, 0]
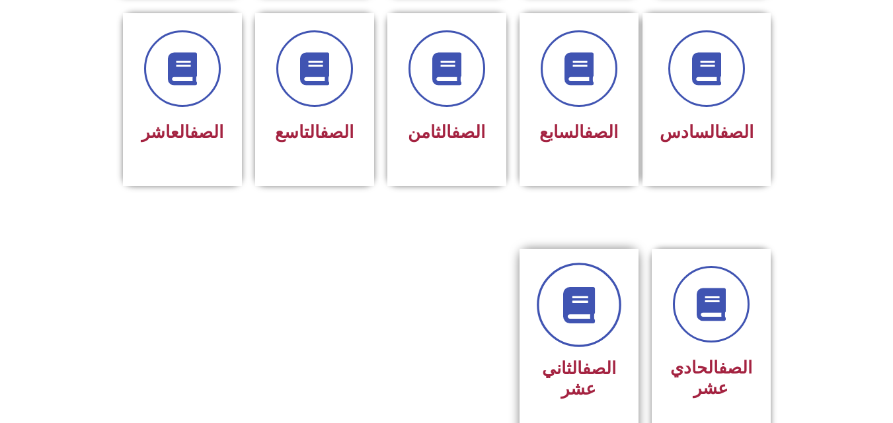
click at [600, 304] on link at bounding box center [578, 305] width 85 height 85
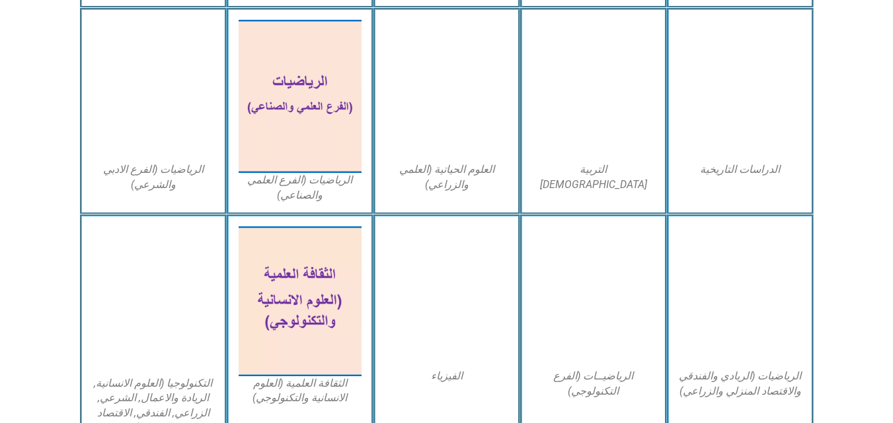
scroll to position [645, 0]
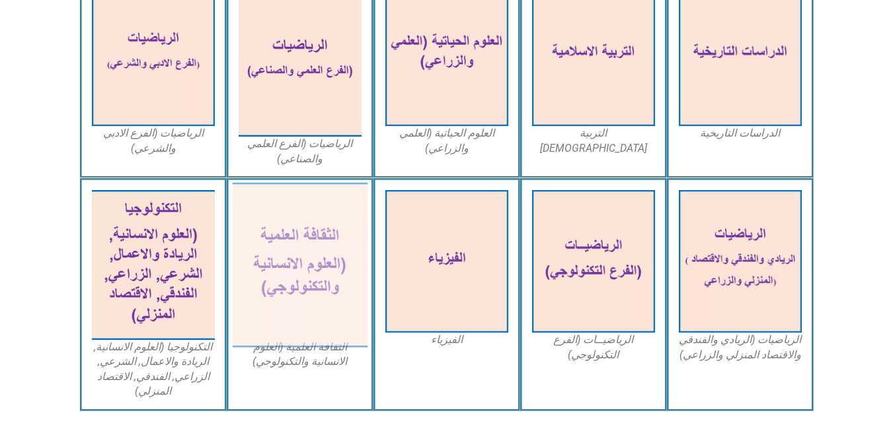
click at [307, 279] on img at bounding box center [299, 265] width 135 height 165
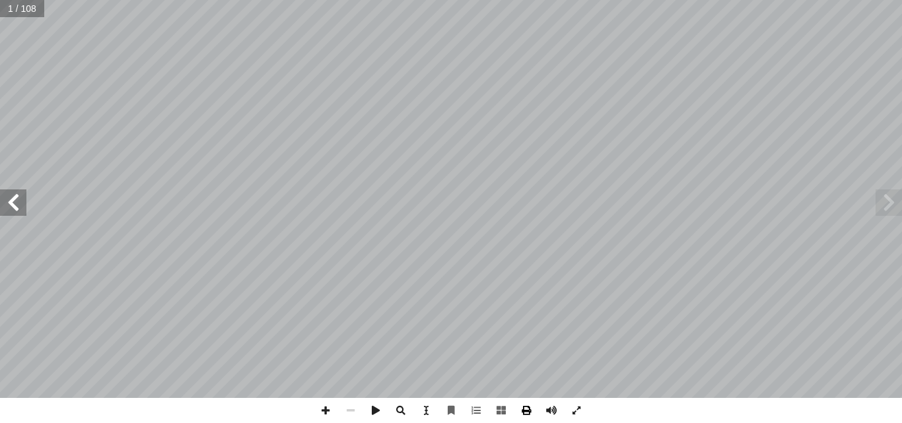
click at [526, 412] on span at bounding box center [526, 410] width 25 height 25
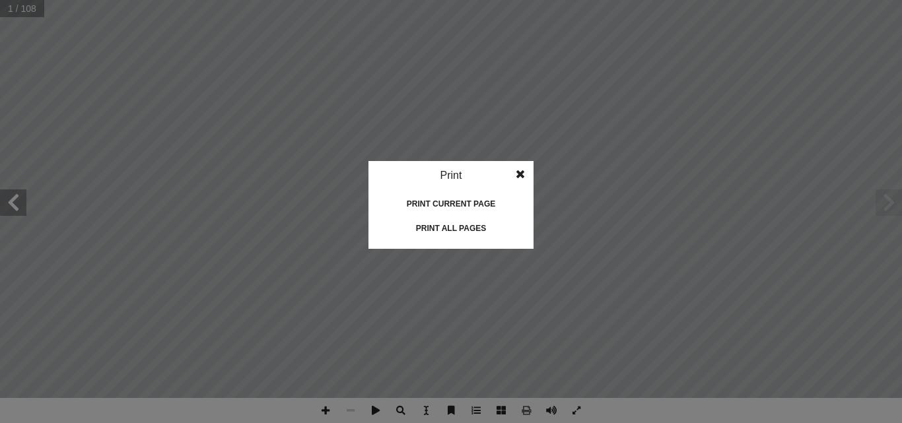
click at [451, 226] on div "Print all pages" at bounding box center [451, 228] width 132 height 21
click at [522, 171] on span at bounding box center [521, 174] width 24 height 26
